Goal: Task Accomplishment & Management: Complete application form

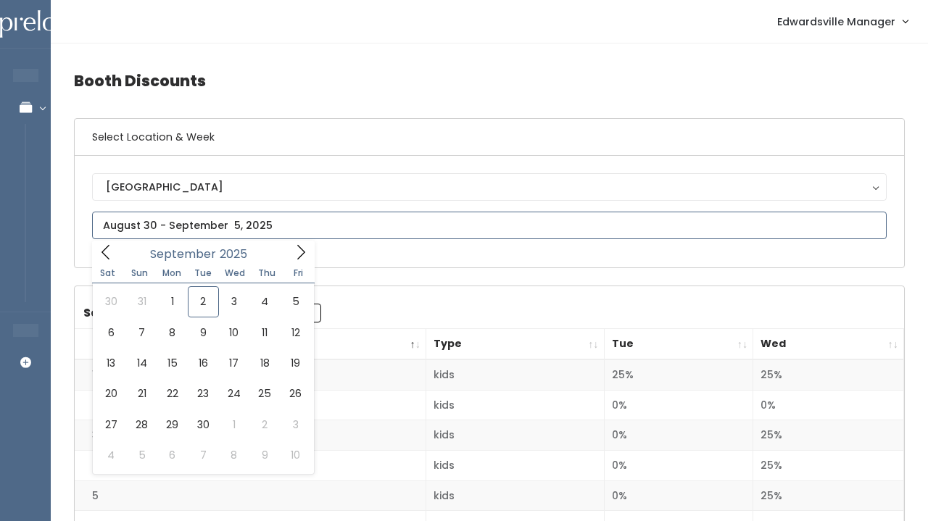
click at [211, 229] on input "text" at bounding box center [489, 226] width 794 height 28
click at [106, 247] on icon at bounding box center [106, 252] width 16 height 16
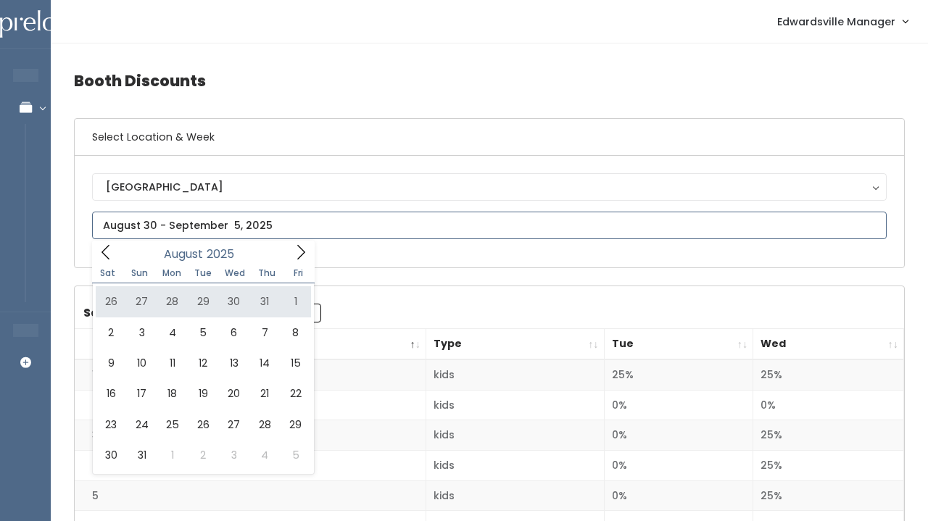
click at [299, 253] on icon at bounding box center [301, 252] width 16 height 16
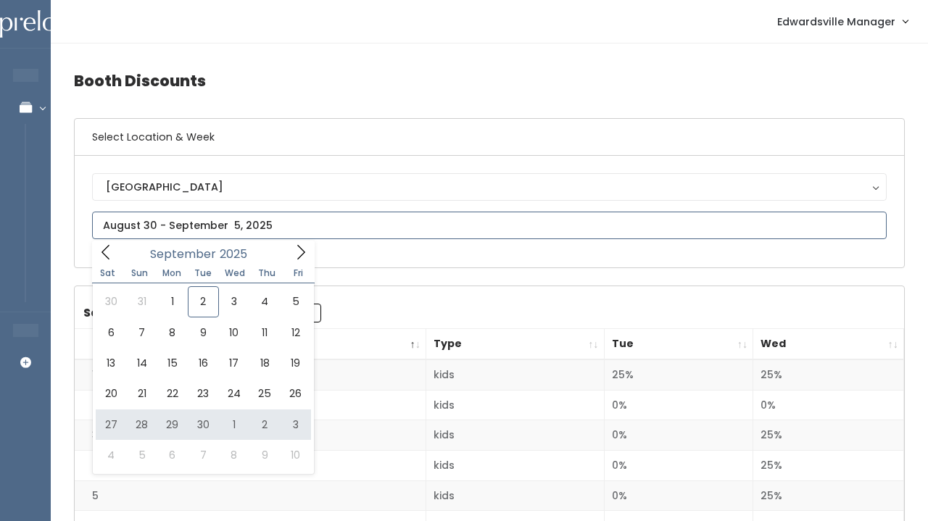
type input "September 27 to October 3"
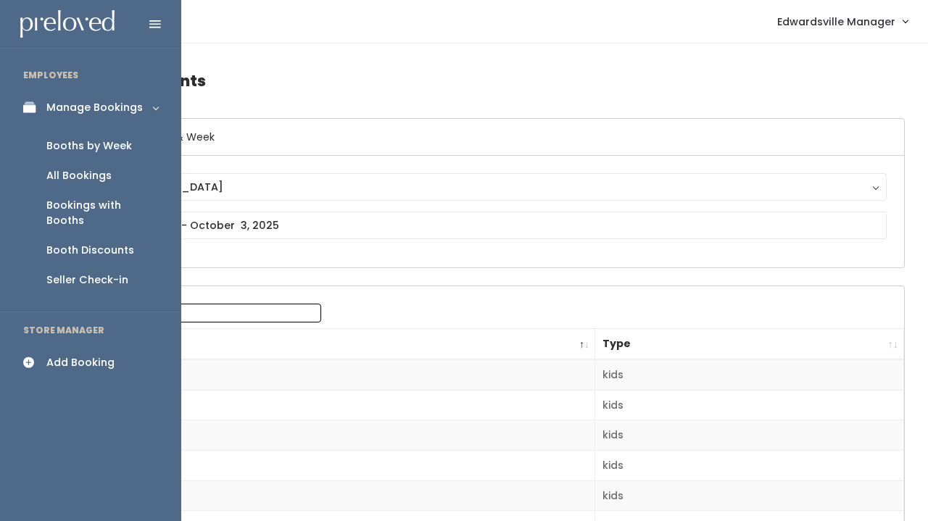
click at [99, 170] on div "All Bookings" at bounding box center [78, 175] width 65 height 15
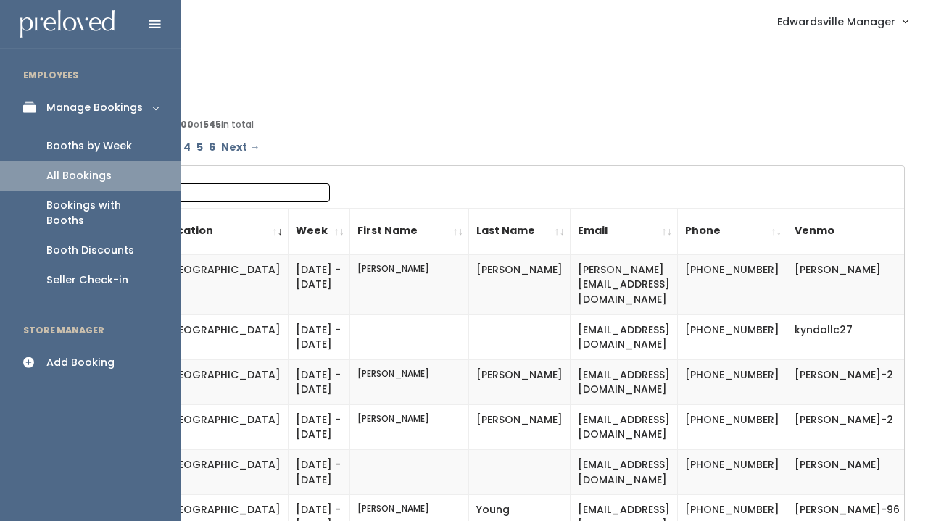
click at [92, 146] on div "Booths by Week" at bounding box center [89, 145] width 86 height 15
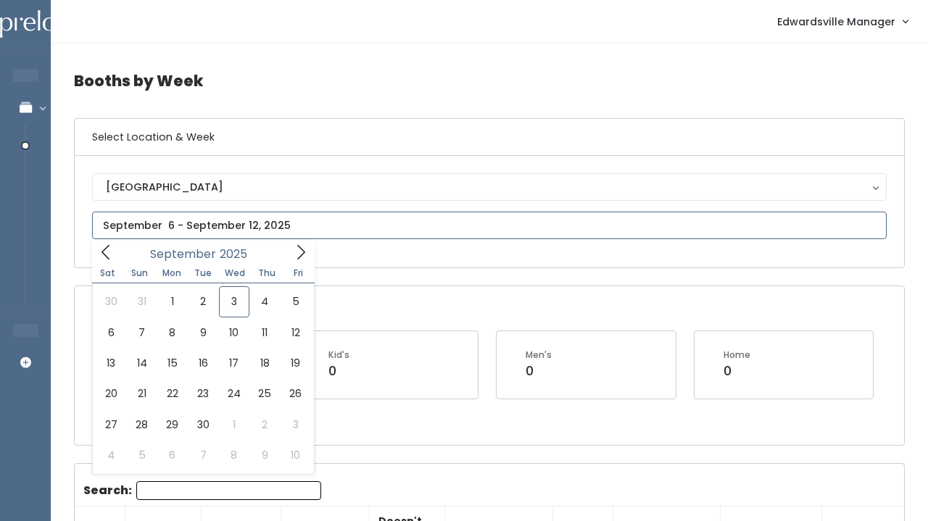
click at [222, 226] on input "text" at bounding box center [489, 226] width 794 height 28
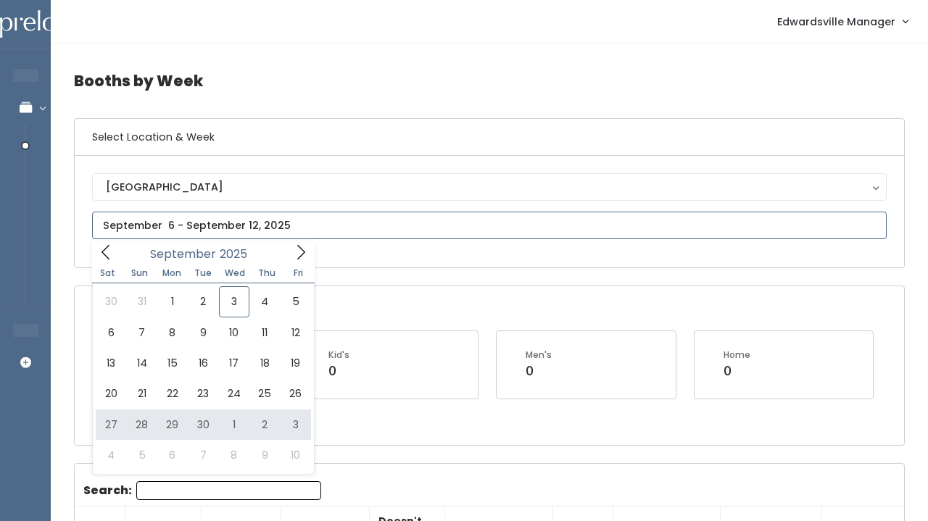
type input "September 27 to October 3"
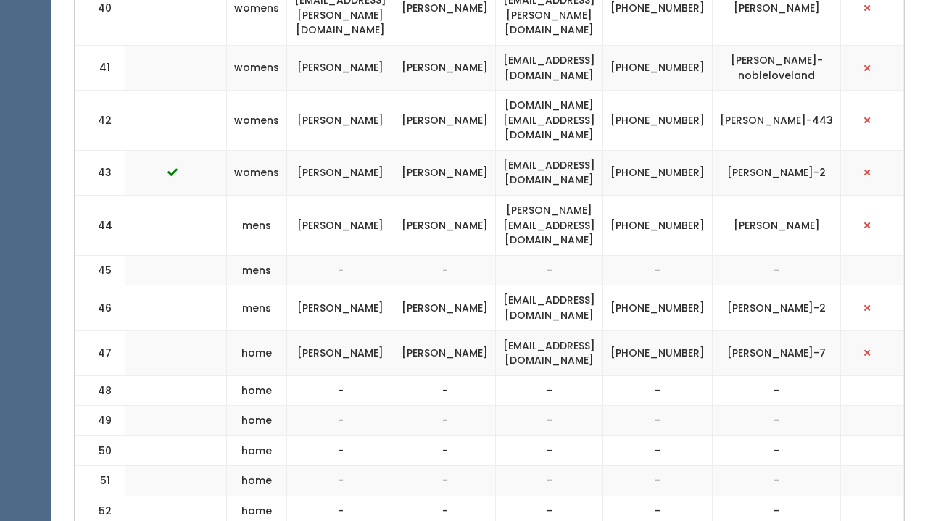
scroll to position [2307, 0]
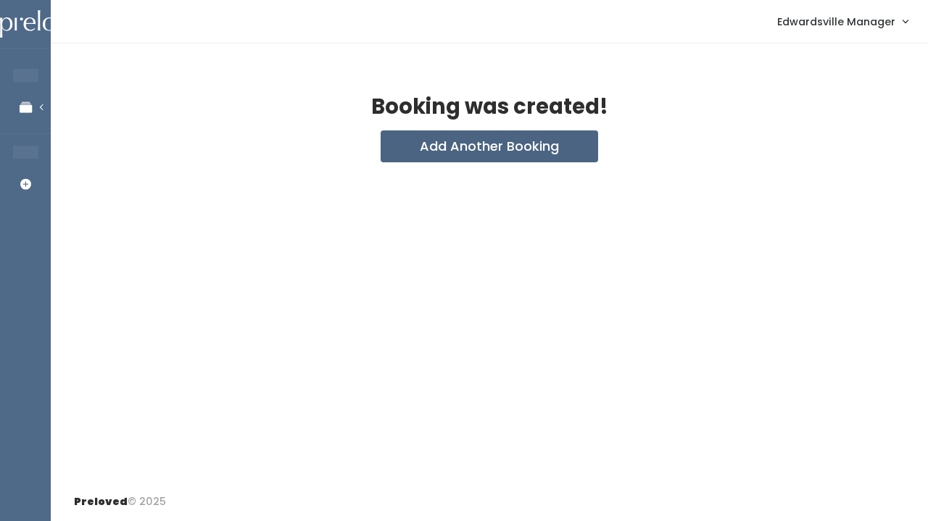
click at [420, 150] on button "Add Another Booking" at bounding box center [489, 146] width 217 height 32
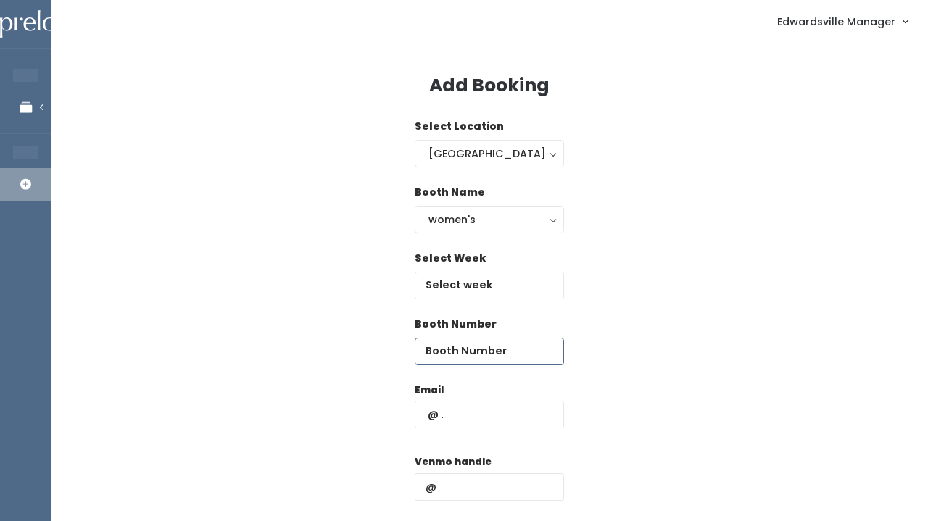
click at [449, 347] on input "number" at bounding box center [489, 352] width 149 height 28
type input "3"
type input "45"
paste input "[EMAIL_ADDRESS][DOMAIN_NAME]"
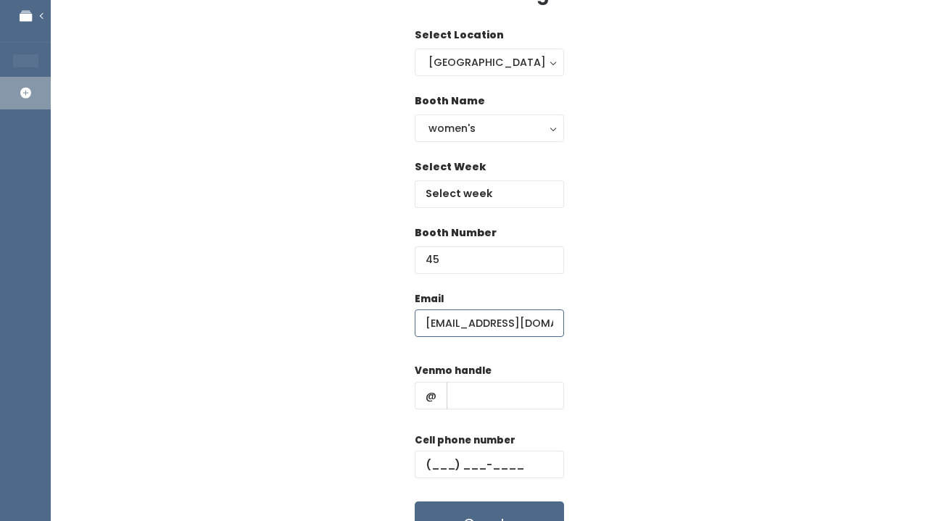
scroll to position [96, 0]
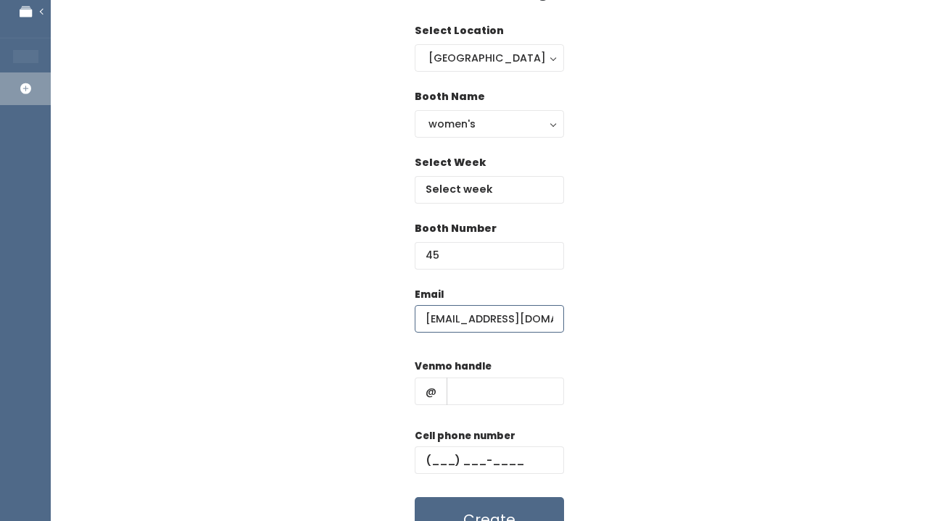
type input "[EMAIL_ADDRESS][DOMAIN_NAME]"
click at [464, 394] on input "text" at bounding box center [505, 392] width 117 height 28
paste input "lakenwstewart"
type input "lakenwstewart"
paste input "(240) 215-5542"
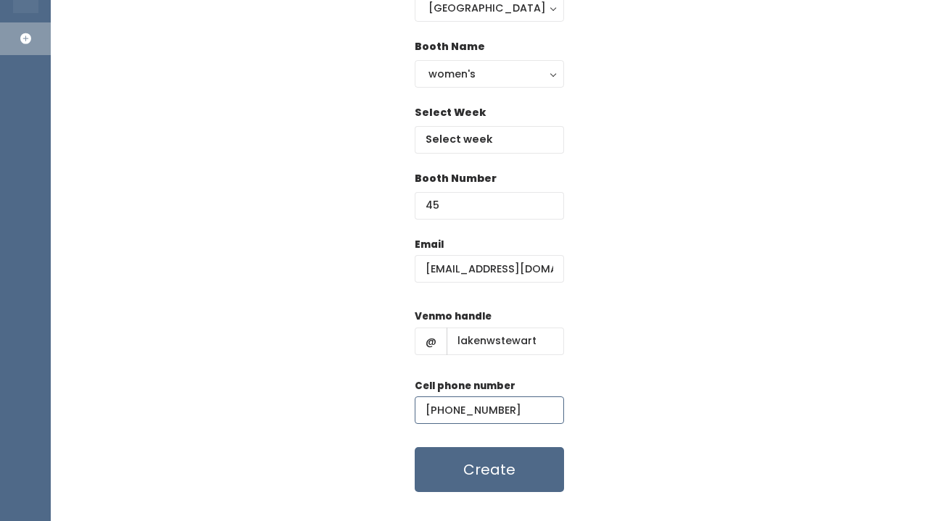
scroll to position [154, 0]
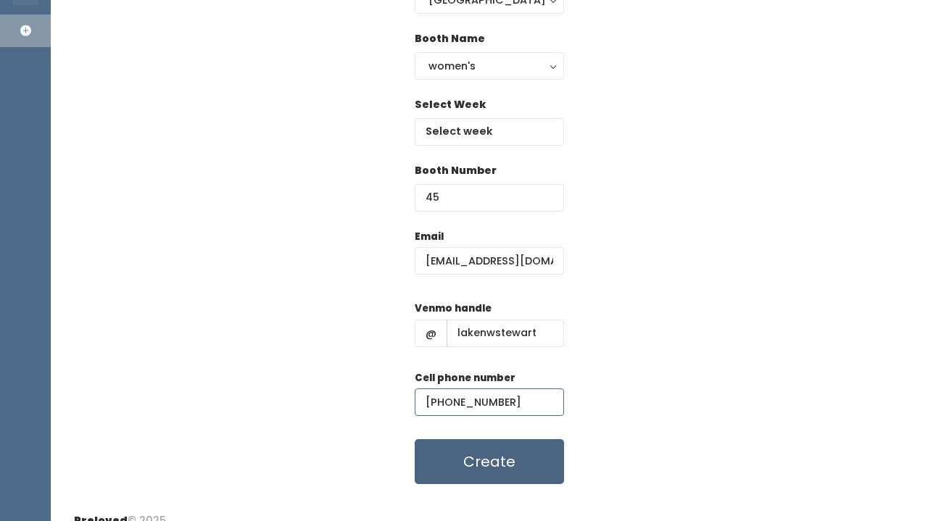
type input "(240) 215-5542"
click at [465, 452] on button "Create" at bounding box center [489, 461] width 149 height 45
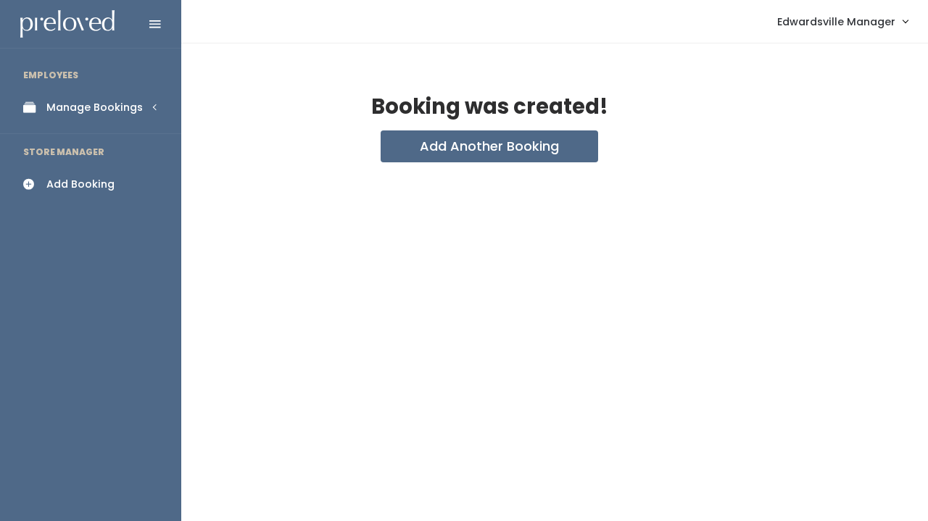
click at [65, 104] on div "Manage Bookings" at bounding box center [94, 107] width 96 height 15
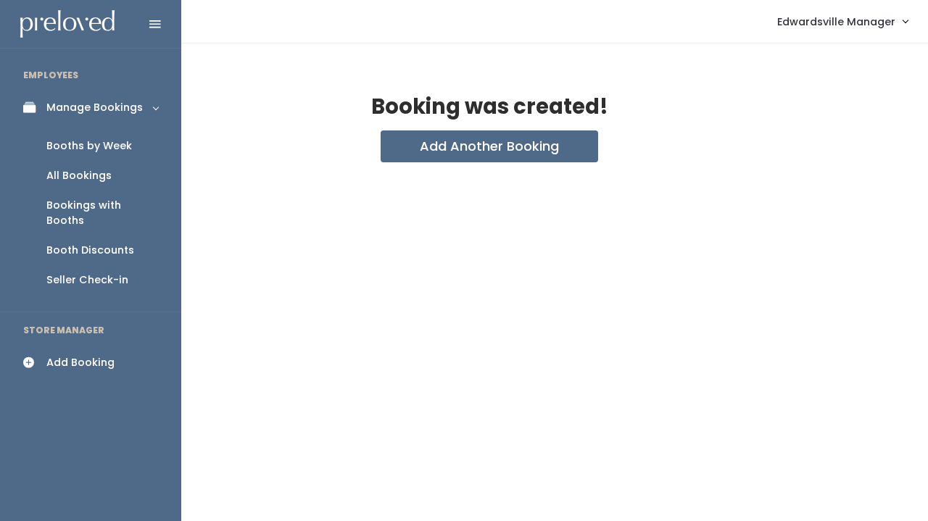
click at [78, 171] on div "All Bookings" at bounding box center [78, 175] width 65 height 15
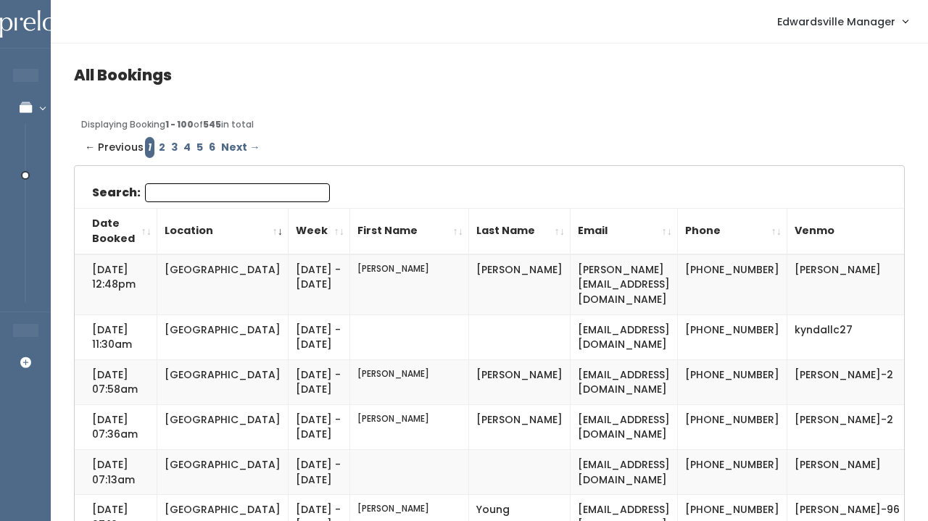
click at [187, 196] on input "Search:" at bounding box center [237, 192] width 185 height 19
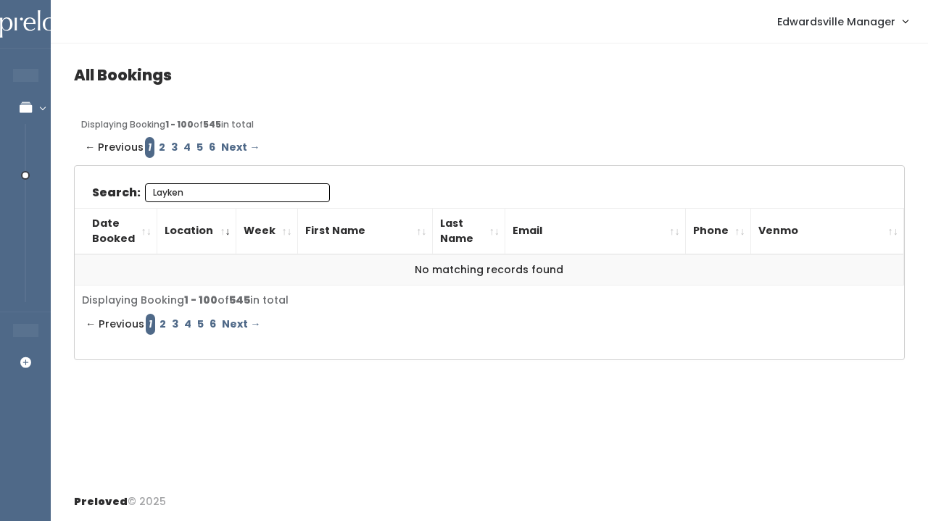
type input "Layken"
click at [156, 146] on link "2" at bounding box center [162, 147] width 12 height 21
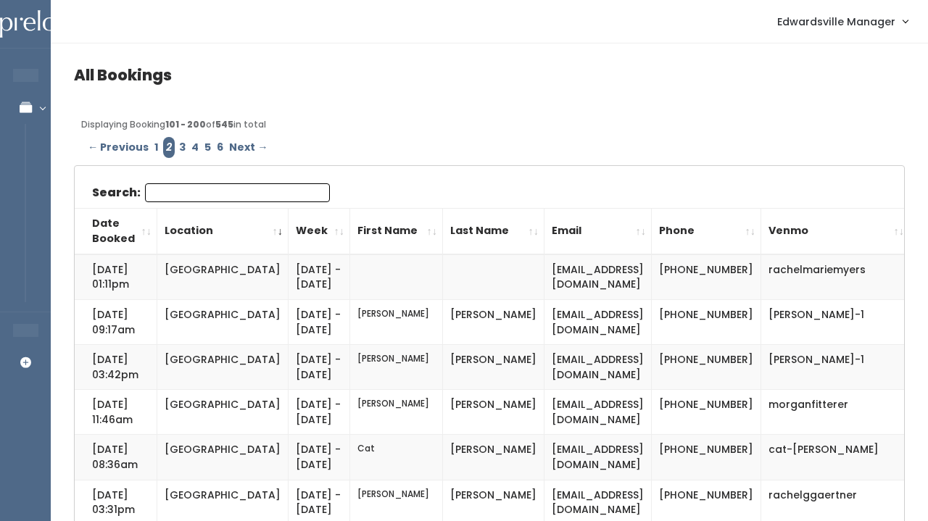
click at [212, 195] on input "Search:" at bounding box center [237, 192] width 185 height 19
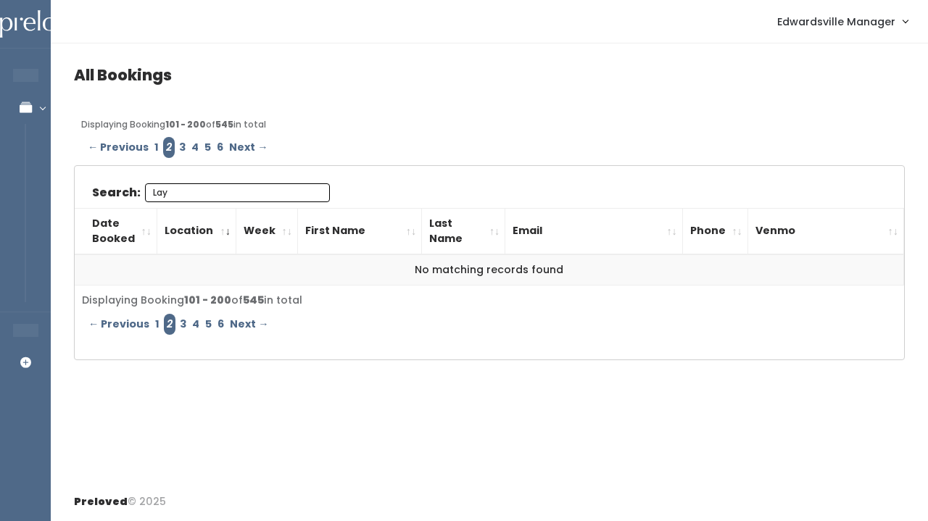
type input "Lay"
click at [176, 144] on link "3" at bounding box center [182, 147] width 12 height 21
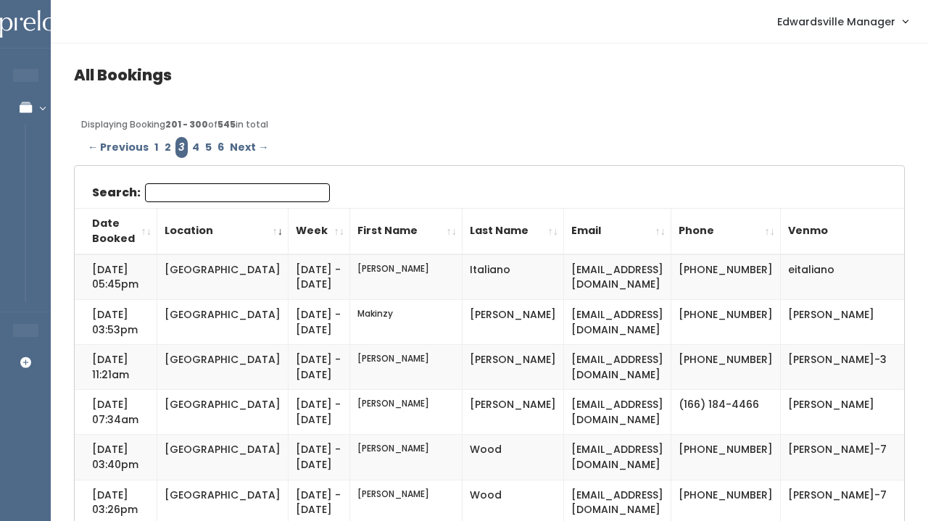
click at [179, 187] on input "Search:" at bounding box center [237, 192] width 185 height 19
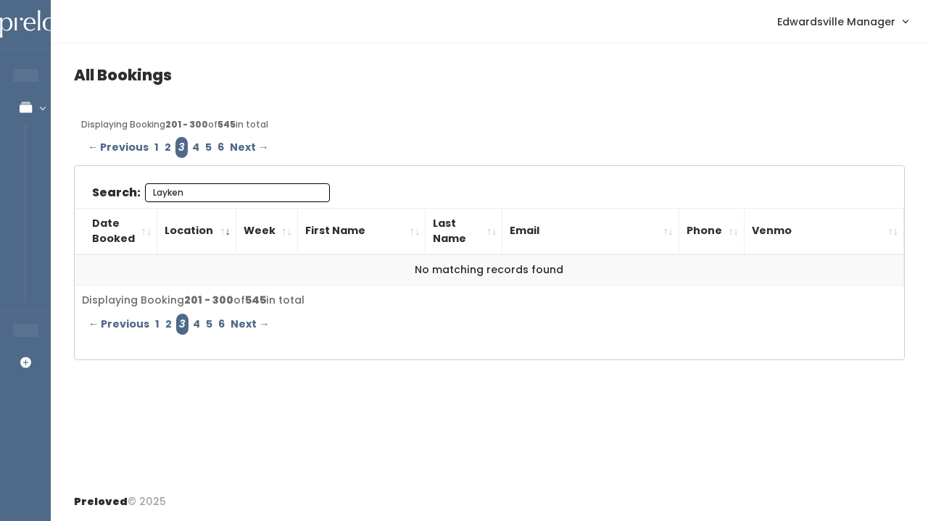
type input "Layken"
click at [191, 141] on link "4" at bounding box center [195, 147] width 13 height 21
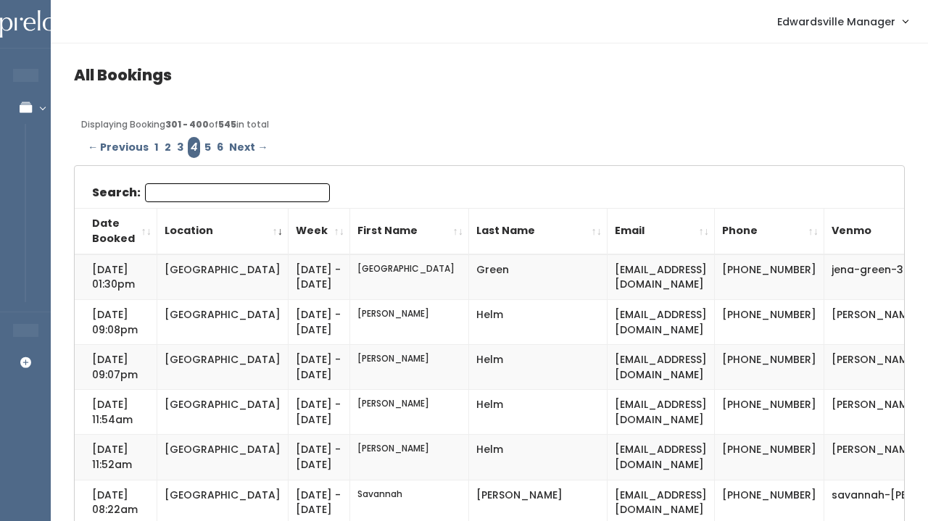
click at [199, 187] on input "Search:" at bounding box center [237, 192] width 185 height 19
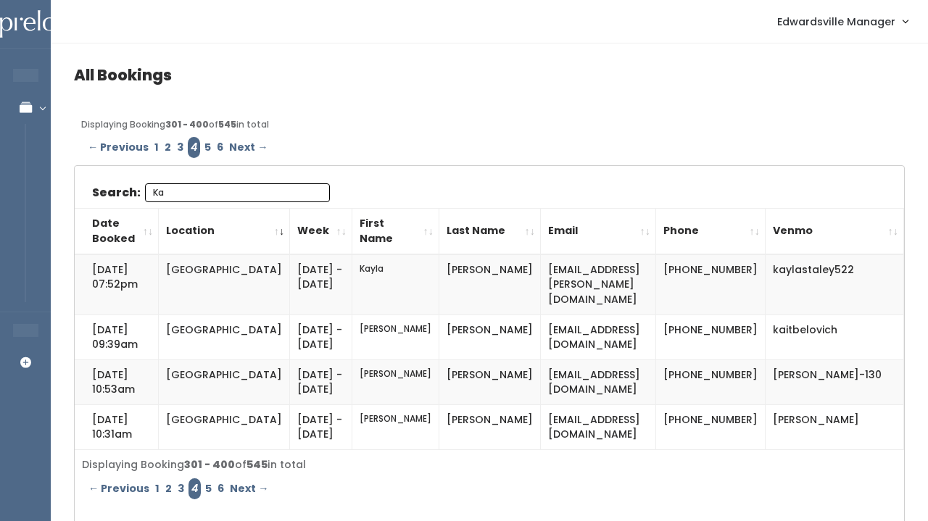
type input "K"
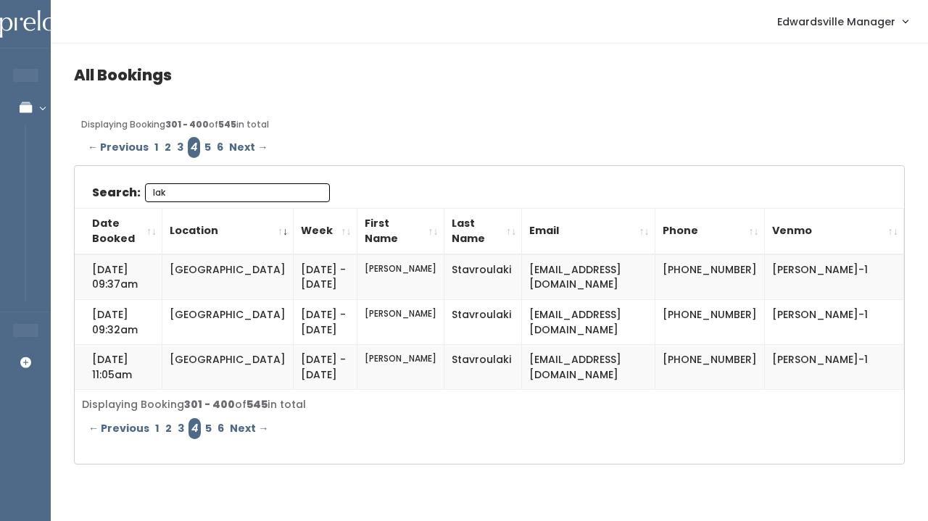
type input "lak"
click at [174, 141] on link "3" at bounding box center [180, 147] width 12 height 21
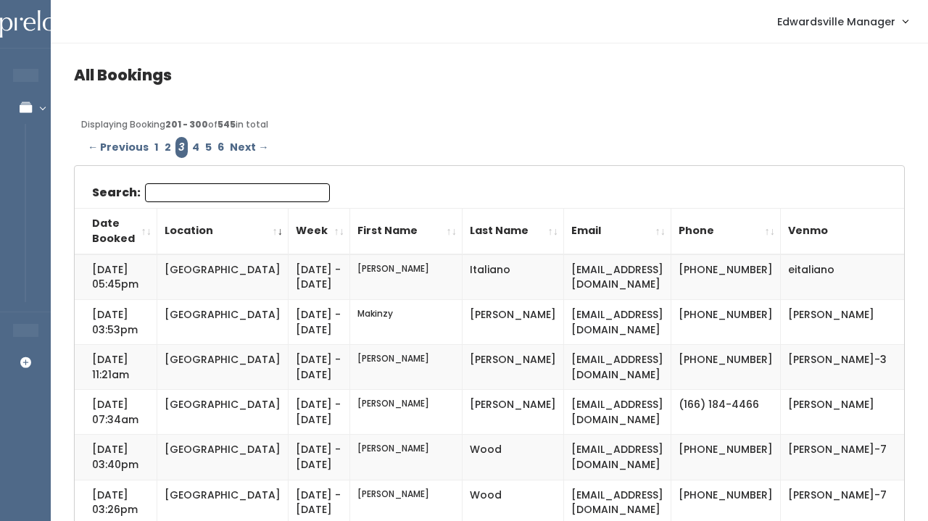
click at [172, 194] on input "Search:" at bounding box center [237, 192] width 185 height 19
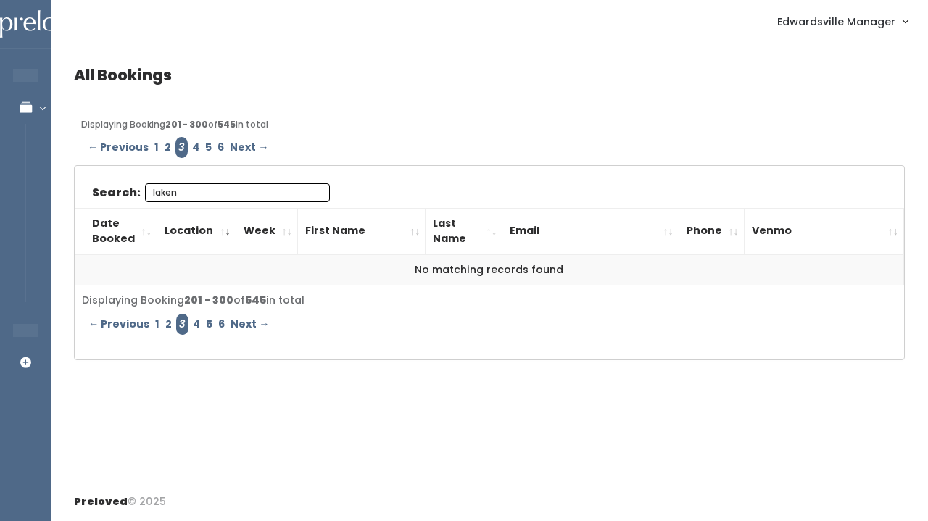
type input "laken"
click at [206, 143] on link "5" at bounding box center [208, 147] width 12 height 21
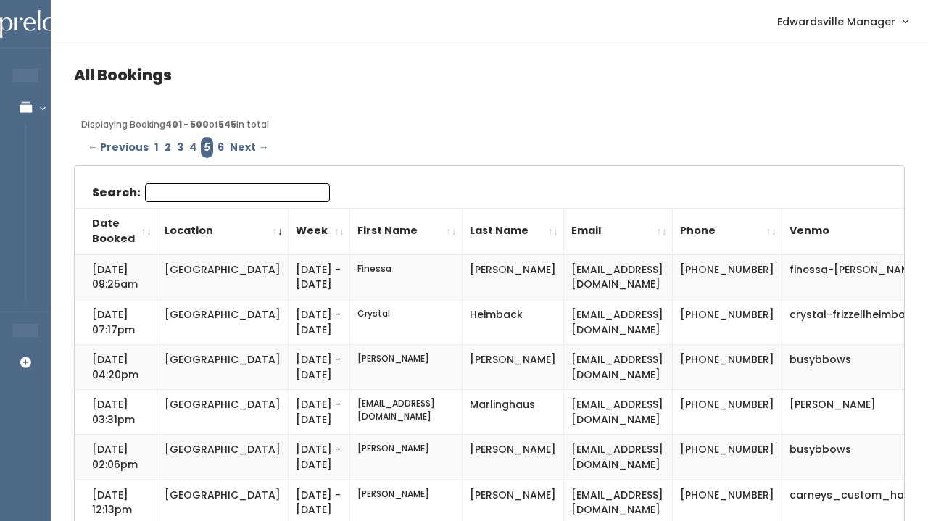
click at [206, 184] on input "Search:" at bounding box center [237, 192] width 185 height 19
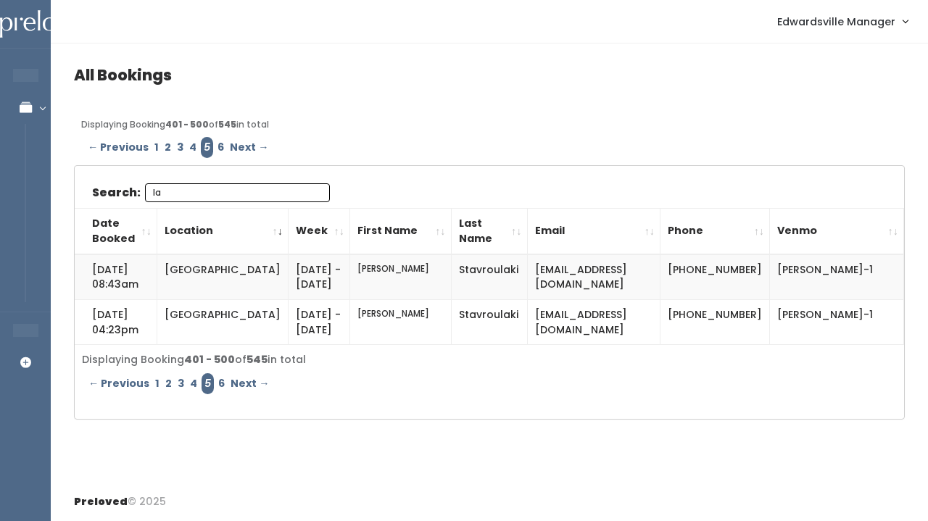
type input "l"
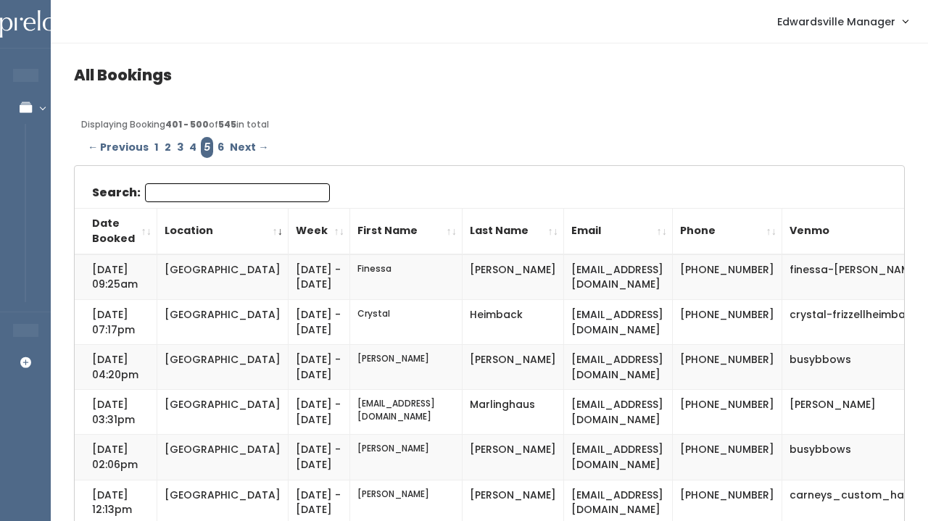
click at [219, 144] on link "6" at bounding box center [221, 147] width 12 height 21
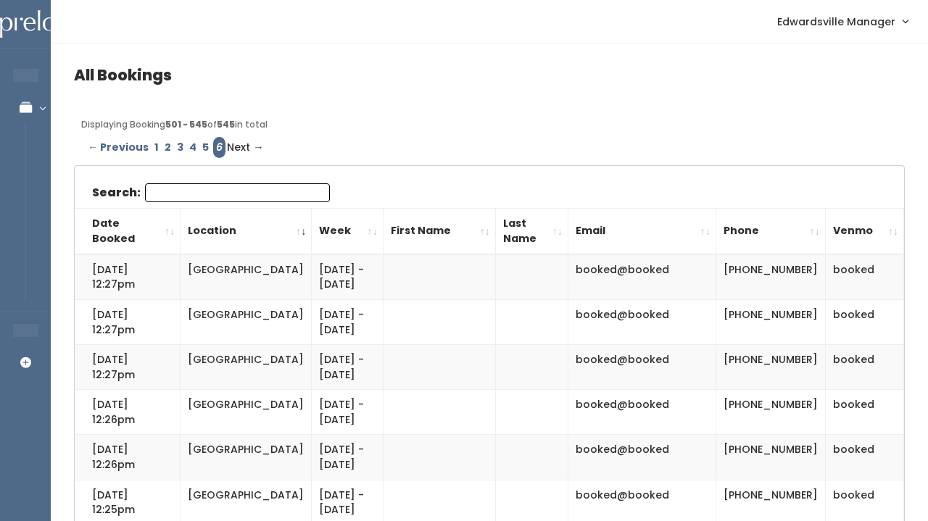
click at [189, 188] on input "Search:" at bounding box center [237, 192] width 185 height 19
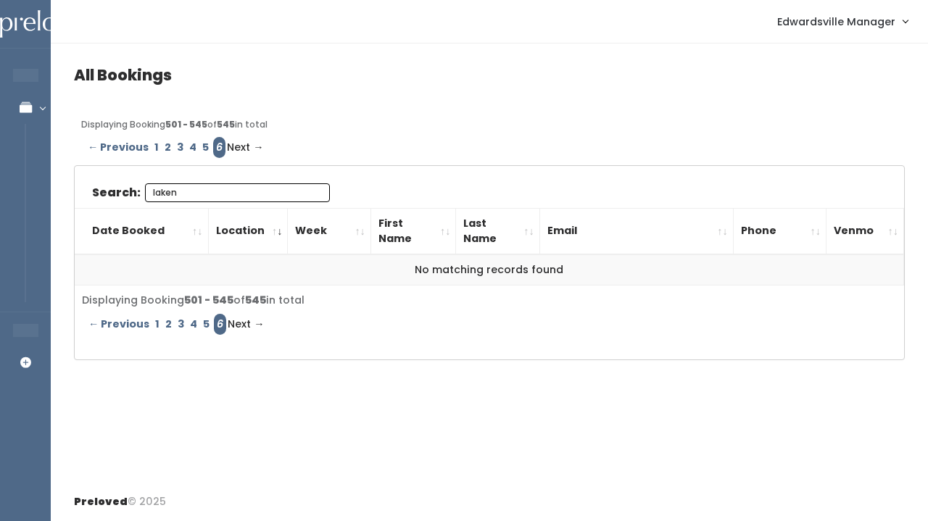
type input "laken"
click at [236, 149] on span "Next →" at bounding box center [245, 147] width 36 height 21
click at [191, 144] on link "4" at bounding box center [192, 147] width 13 height 21
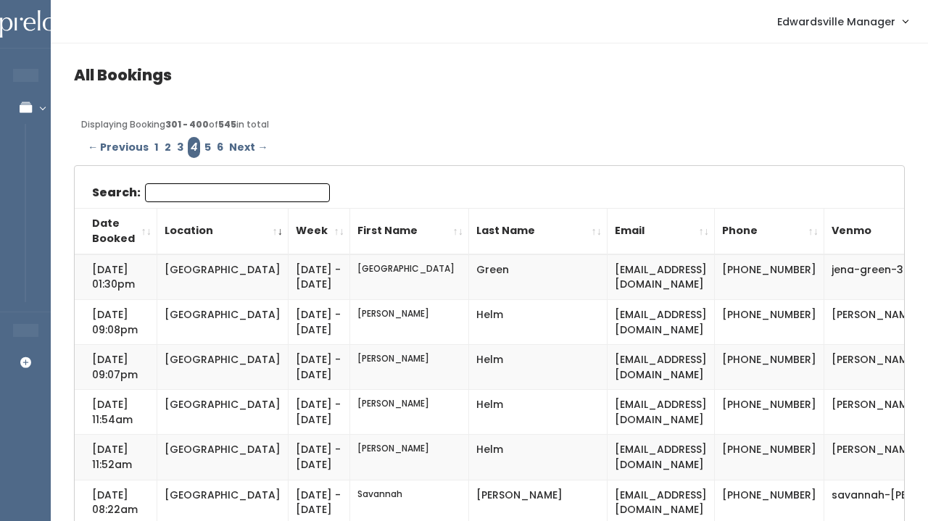
click at [154, 145] on link "1" at bounding box center [156, 147] width 10 height 21
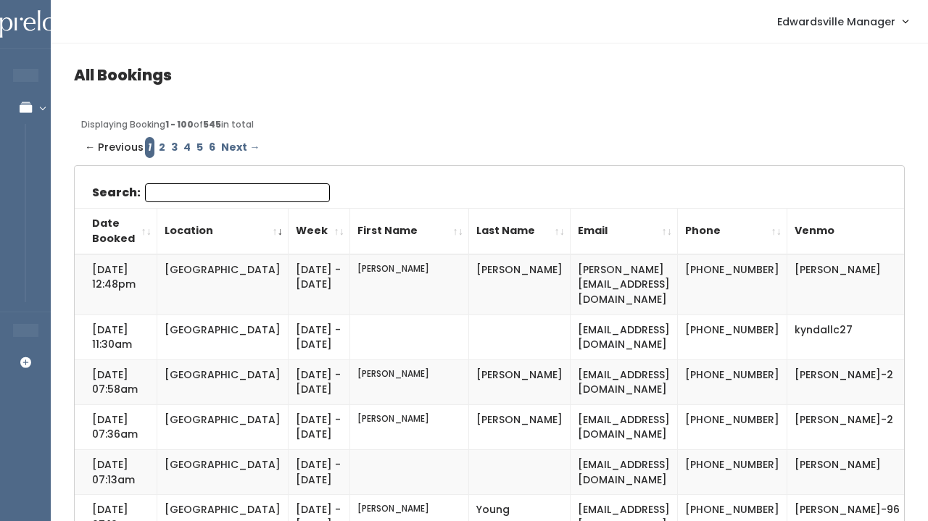
click at [180, 188] on input "Search:" at bounding box center [237, 192] width 185 height 19
type input "l"
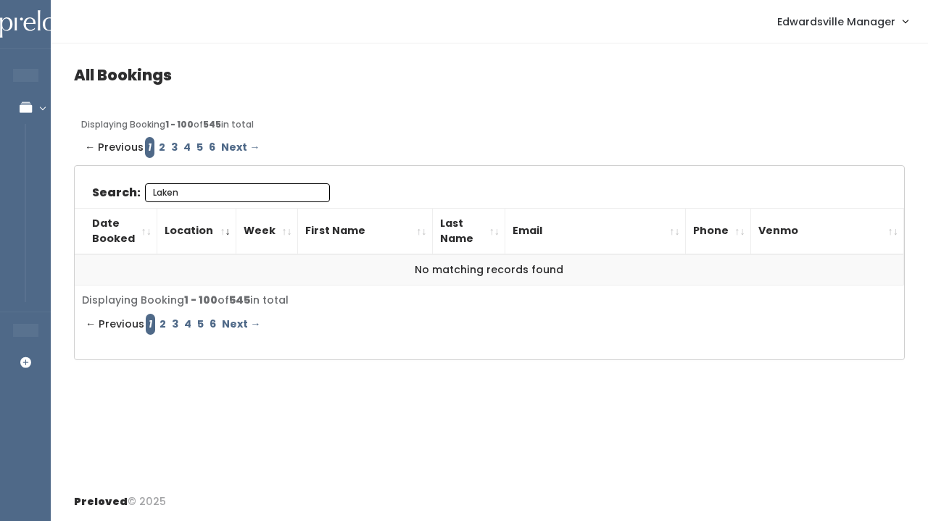
type input "Laken"
click at [159, 147] on link "2" at bounding box center [162, 147] width 12 height 21
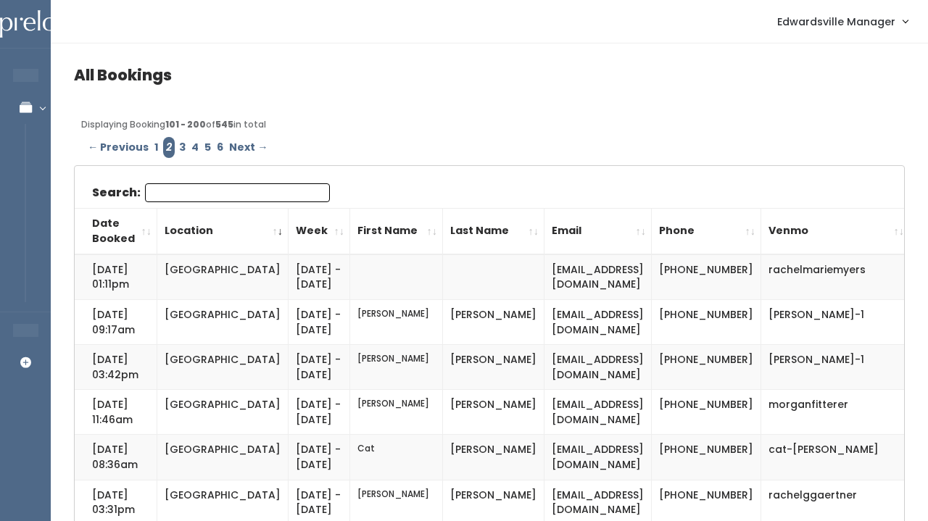
click at [171, 188] on input "Search:" at bounding box center [237, 192] width 185 height 19
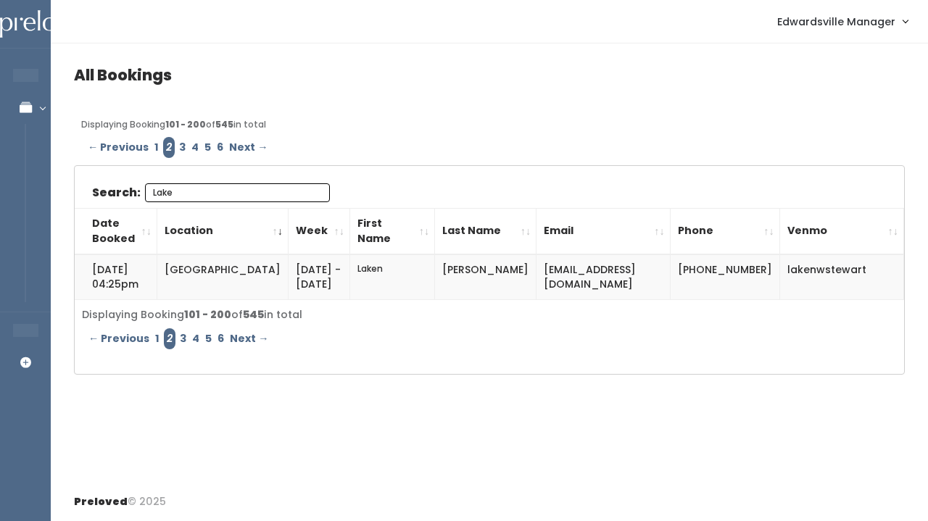
type input "Lake"
drag, startPoint x: 652, startPoint y: 267, endPoint x: 504, endPoint y: 267, distance: 147.9
click at [536, 267] on td "stewartlakenw@gmail.com" at bounding box center [603, 277] width 134 height 46
copy td "stewartlakenw@gmail.com"
drag, startPoint x: 851, startPoint y: 261, endPoint x: 845, endPoint y: 278, distance: 17.7
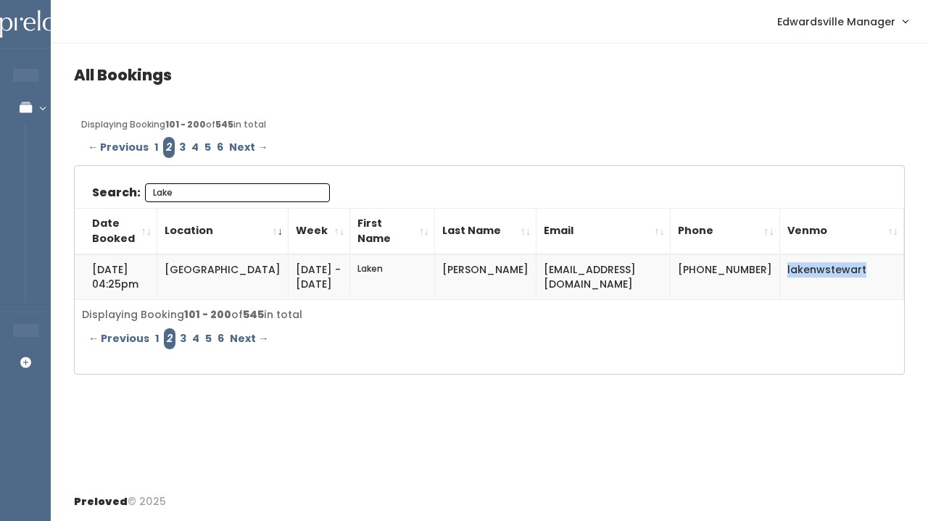
click at [845, 278] on td "lakenwstewart" at bounding box center [841, 277] width 124 height 46
copy td "lakenwstewart"
drag, startPoint x: 689, startPoint y: 267, endPoint x: 736, endPoint y: 293, distance: 53.2
click at [736, 293] on td "[PHONE_NUMBER]" at bounding box center [724, 277] width 109 height 46
copy td "[PHONE_NUMBER]"
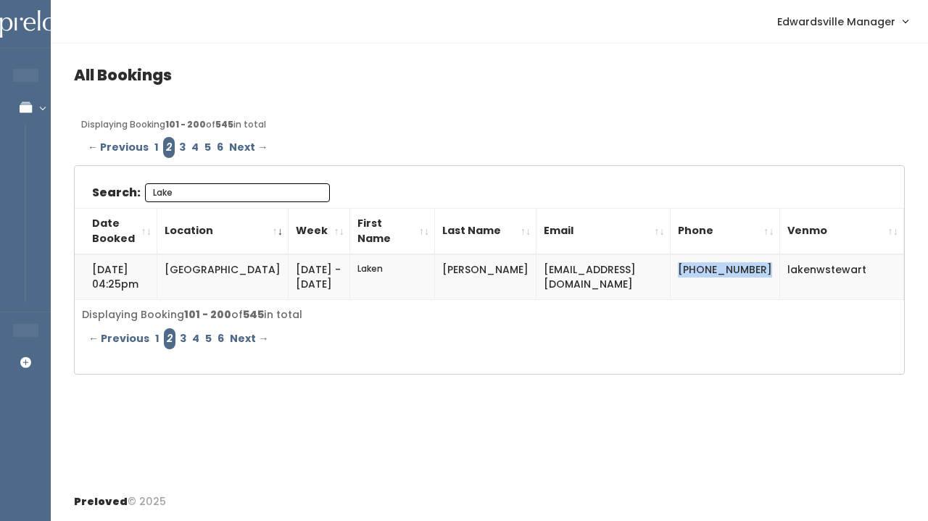
copy td "[PHONE_NUMBER]"
drag, startPoint x: 842, startPoint y: 266, endPoint x: 755, endPoint y: 274, distance: 87.3
click at [779, 274] on td "lakenwstewart" at bounding box center [841, 277] width 124 height 46
click at [828, 284] on td "lakenwstewart" at bounding box center [841, 277] width 124 height 46
drag, startPoint x: 842, startPoint y: 266, endPoint x: 752, endPoint y: 271, distance: 90.7
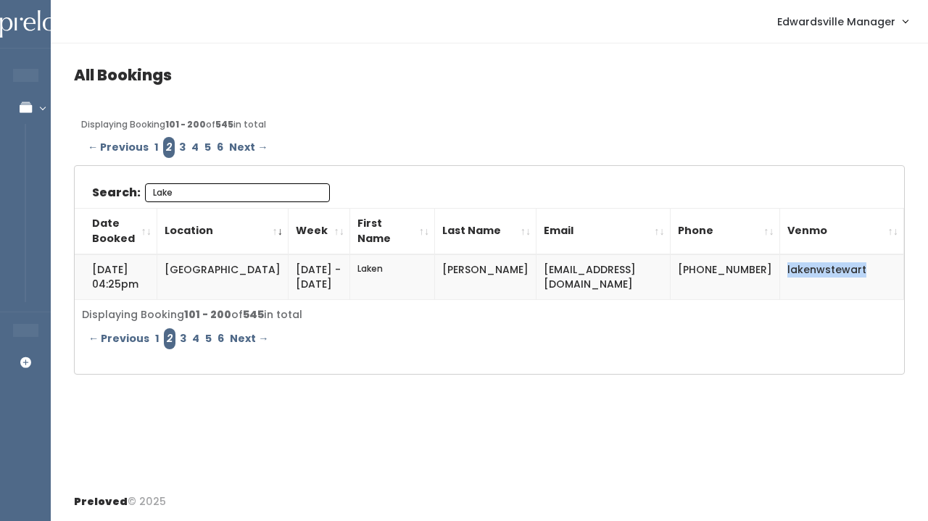
click at [779, 271] on td "lakenwstewart" at bounding box center [841, 277] width 124 height 46
copy td "lakenwstewart"
drag, startPoint x: 654, startPoint y: 279, endPoint x: 503, endPoint y: 270, distance: 151.0
click at [536, 270] on td "[EMAIL_ADDRESS][DOMAIN_NAME]" at bounding box center [603, 277] width 134 height 46
copy td "[EMAIL_ADDRESS][DOMAIN_NAME]"
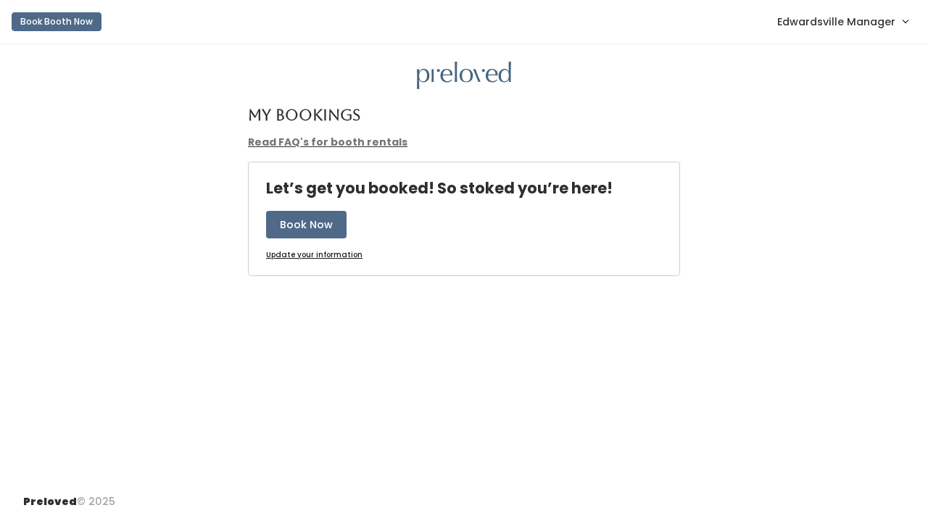
click at [805, 20] on span "Edwardsville Manager" at bounding box center [836, 22] width 118 height 16
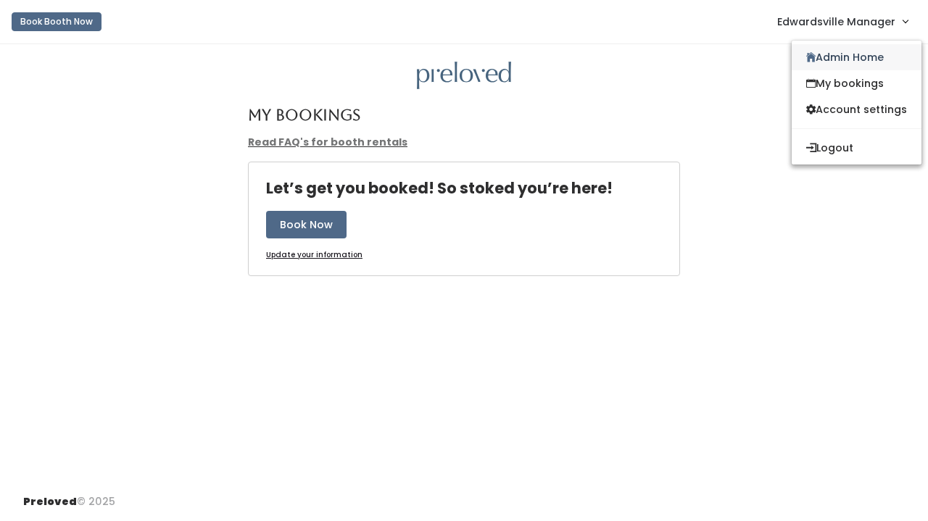
click at [823, 64] on link "Admin Home" at bounding box center [857, 57] width 130 height 26
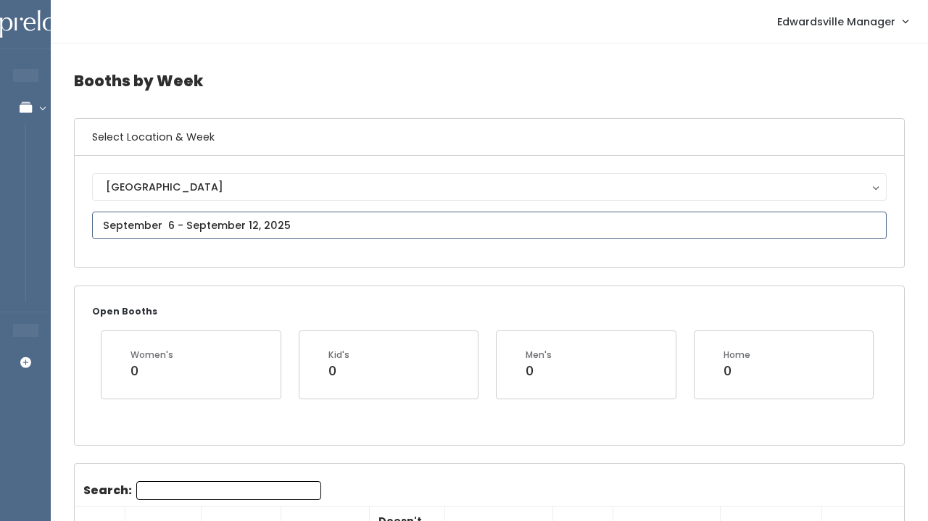
click at [257, 222] on input "text" at bounding box center [489, 226] width 794 height 28
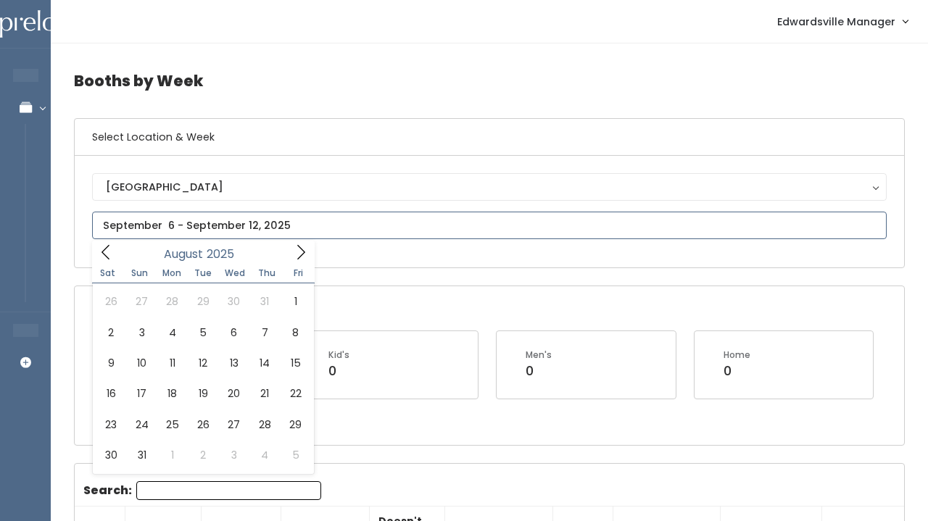
click at [101, 253] on icon at bounding box center [106, 252] width 16 height 16
click at [298, 252] on icon at bounding box center [301, 252] width 16 height 16
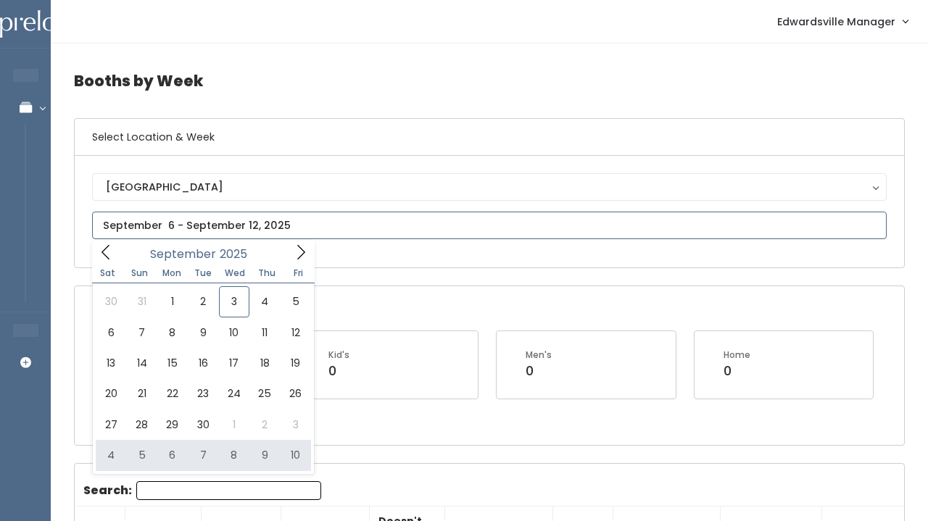
type input "September 27 to October 3"
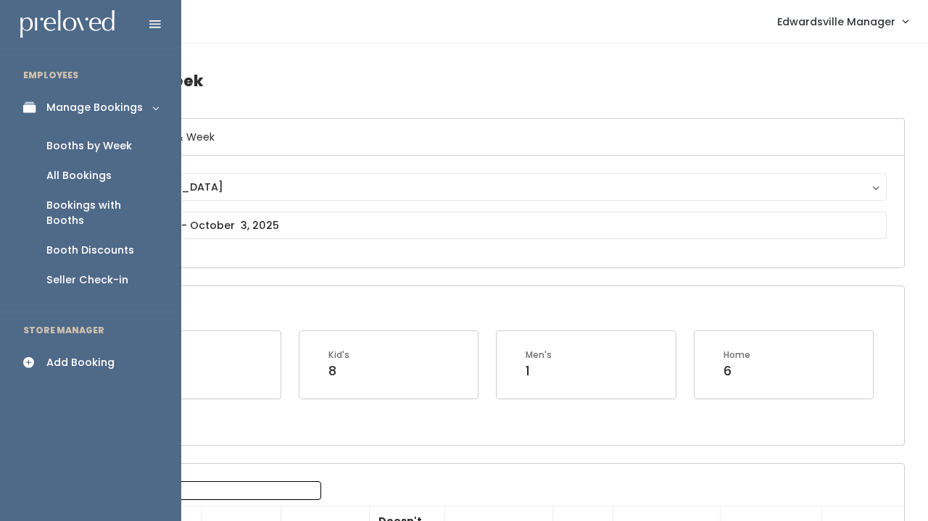
click at [75, 355] on div "Add Booking" at bounding box center [80, 362] width 68 height 15
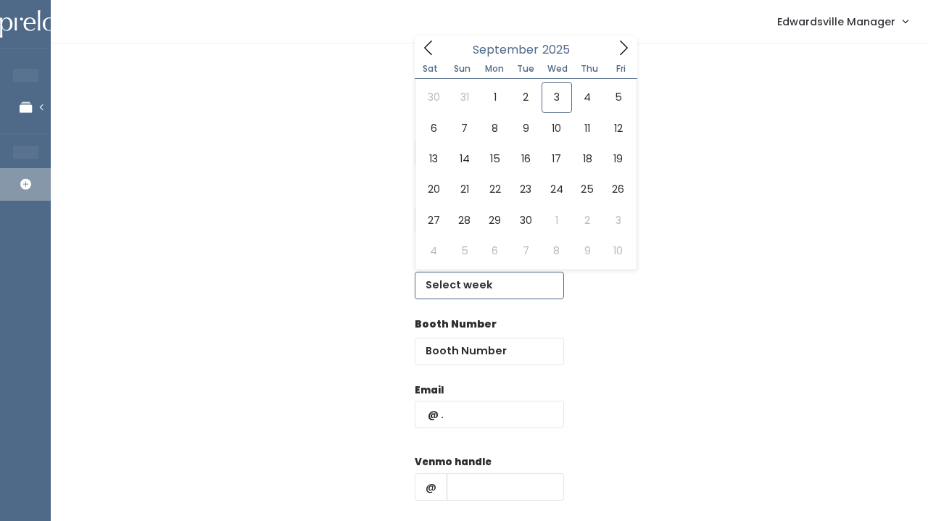
click at [457, 288] on input "text" at bounding box center [489, 286] width 149 height 28
click at [457, 283] on input "text" at bounding box center [489, 286] width 149 height 28
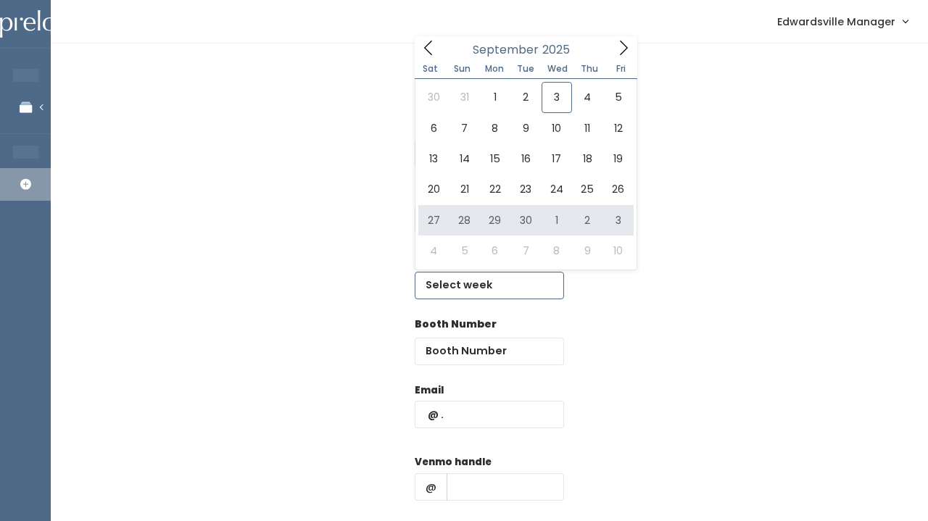
type input "[DATE] to [DATE]"
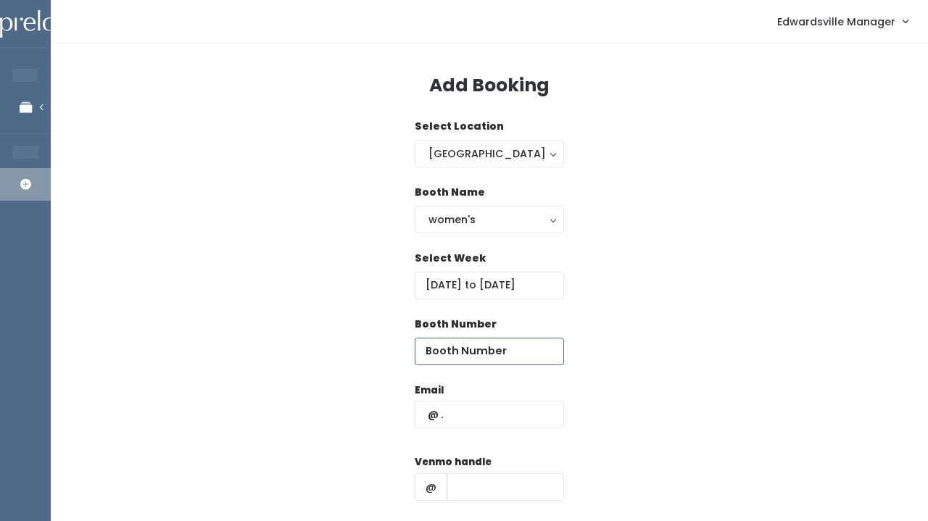
click at [459, 357] on input "number" at bounding box center [489, 352] width 149 height 28
type input "45"
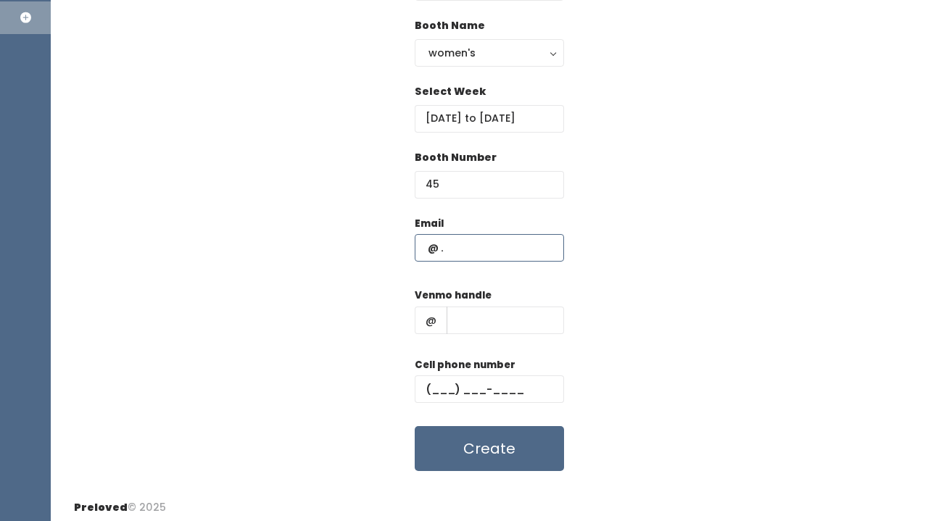
scroll to position [170, 0]
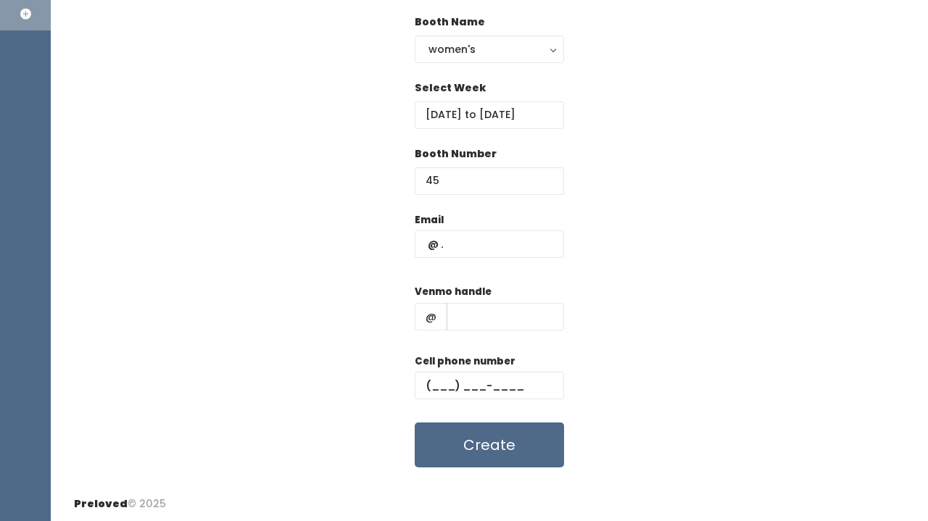
click at [354, 375] on div "Email Venmo handle @ Cell phone number Create" at bounding box center [489, 340] width 831 height 256
paste input "(240) 215-5542"
type input "(240) 215-5542"
click at [488, 323] on input "text" at bounding box center [505, 317] width 117 height 28
paste input "lakenwstewart"
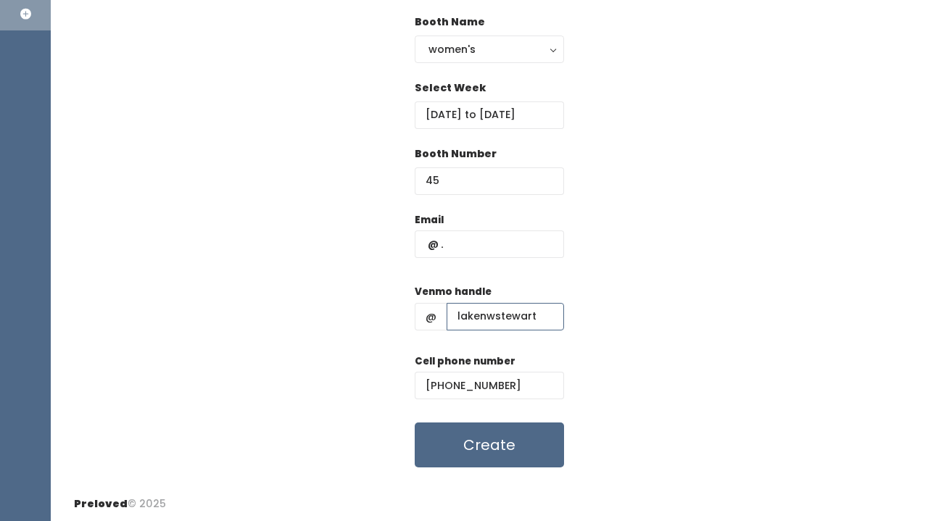
type input "lakenwstewart"
click at [465, 241] on input "text" at bounding box center [489, 245] width 149 height 28
paste input "stewartlakenw@gmail.com"
type input "stewartlakenw@gmail.com"
click at [445, 454] on button "Create" at bounding box center [489, 445] width 149 height 45
